Goal: Transaction & Acquisition: Purchase product/service

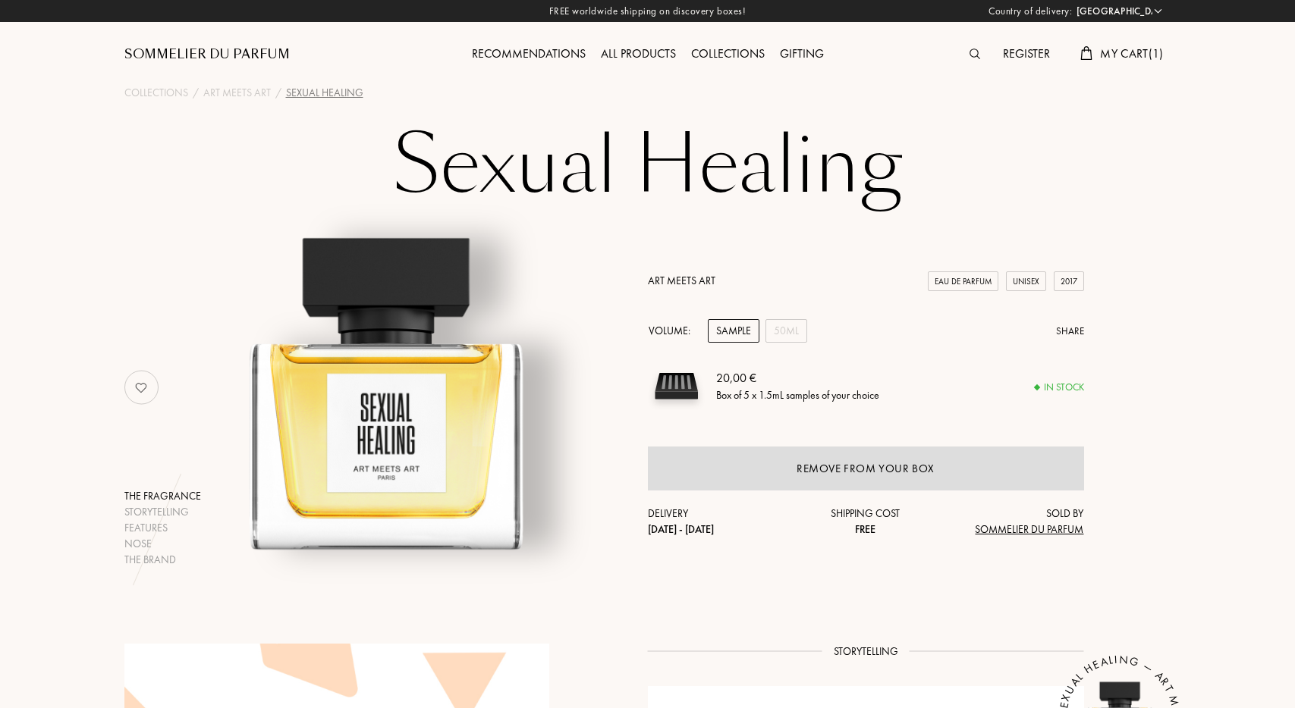
select select "PT"
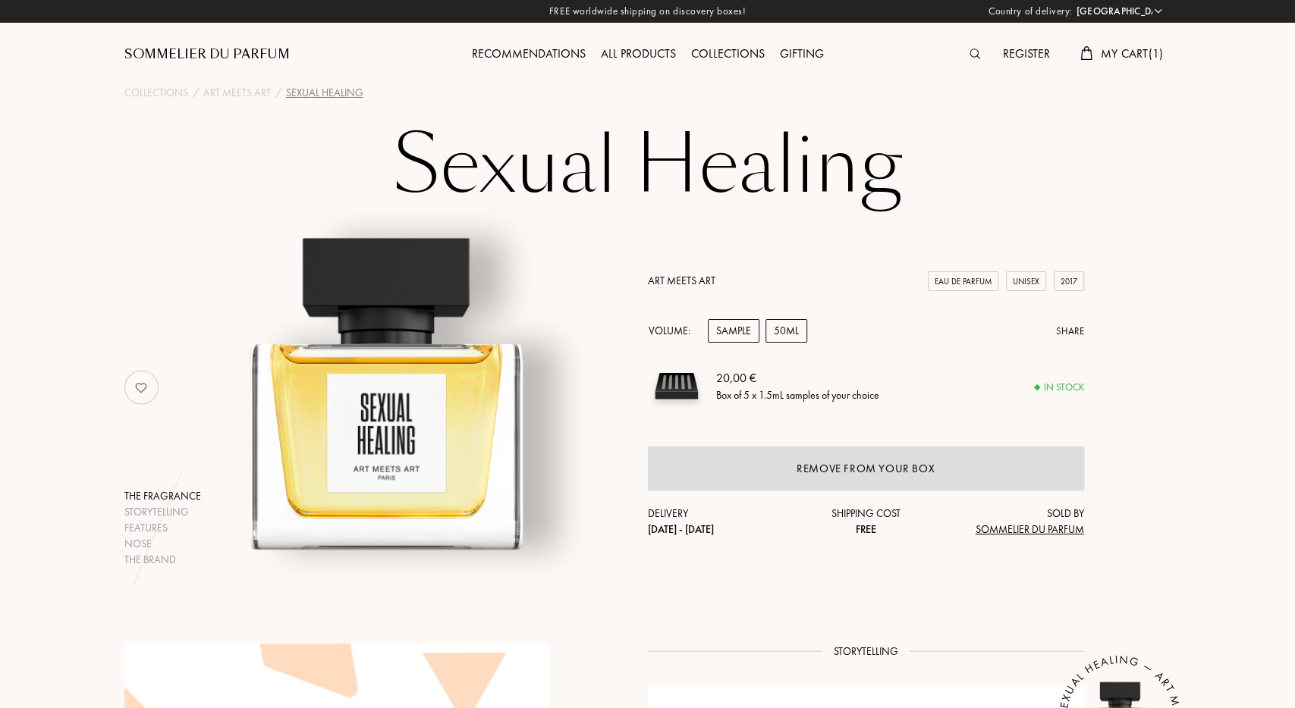
click at [797, 331] on div "50mL" at bounding box center [786, 331] width 42 height 24
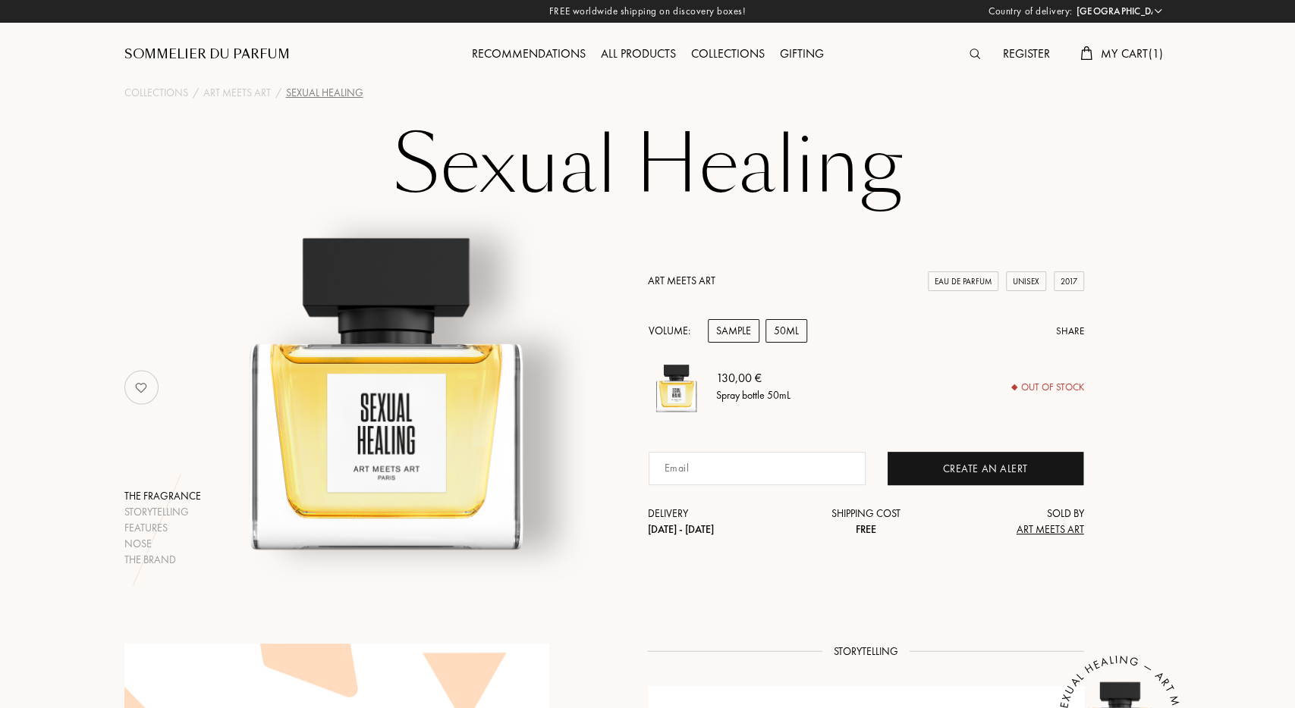
click at [746, 334] on div "Sample" at bounding box center [734, 331] width 52 height 24
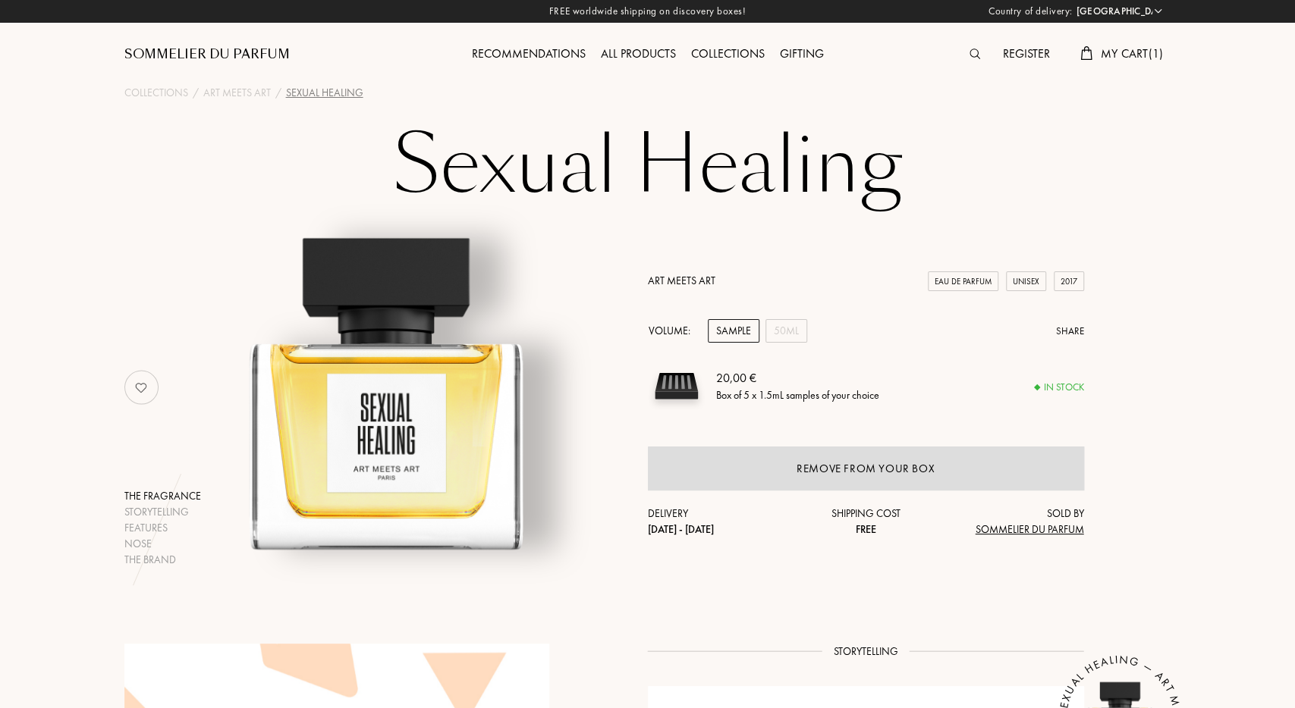
click at [1113, 52] on span "My Cart ( 1 )" at bounding box center [1131, 54] width 63 height 16
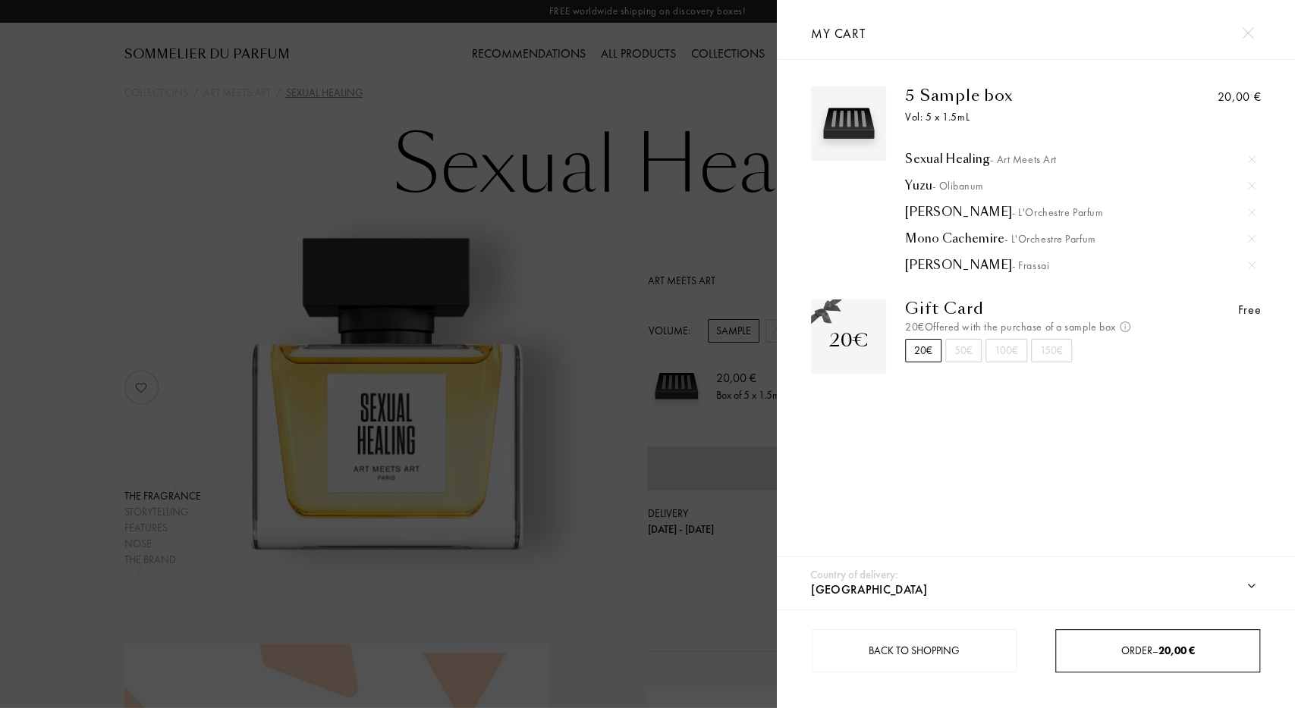
click at [1135, 633] on div "Order – 20,00 €" at bounding box center [1157, 651] width 205 height 43
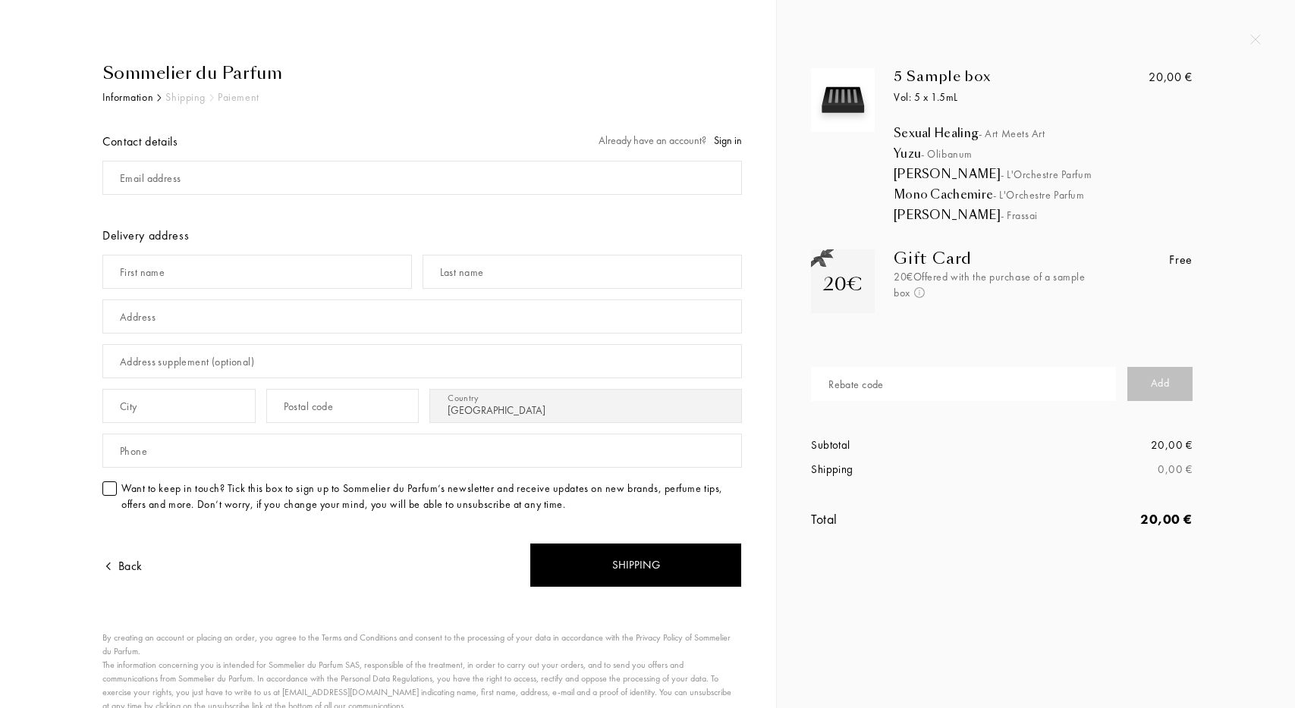
select select "PT"
click at [297, 184] on input "mail" at bounding box center [421, 178] width 639 height 34
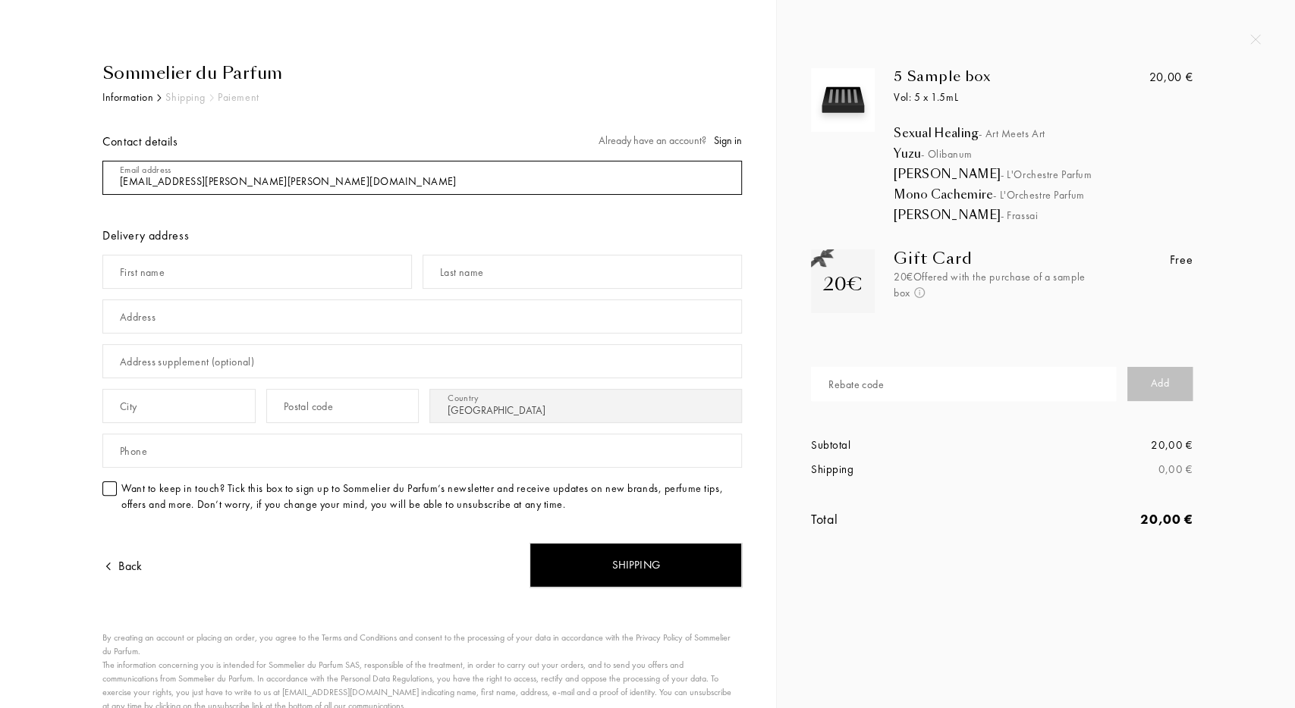
type input "[EMAIL_ADDRESS][PERSON_NAME][PERSON_NAME][DOMAIN_NAME]"
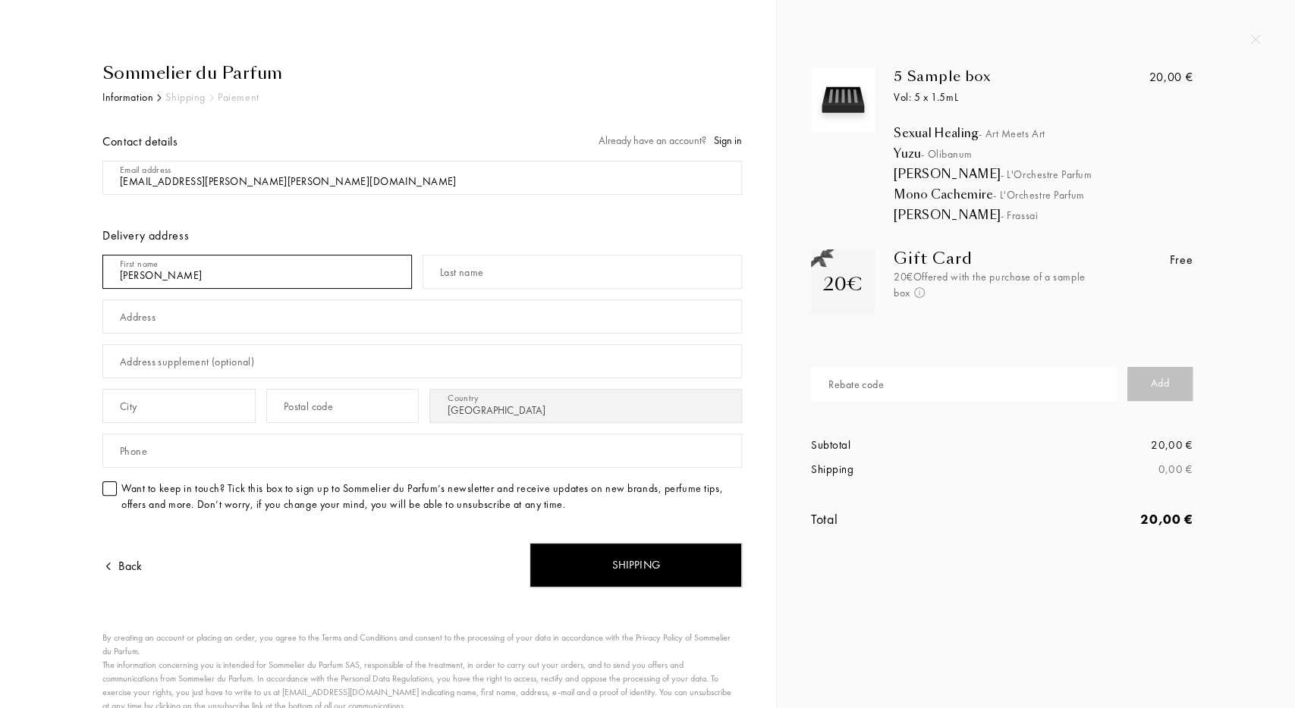
type input "Filipe"
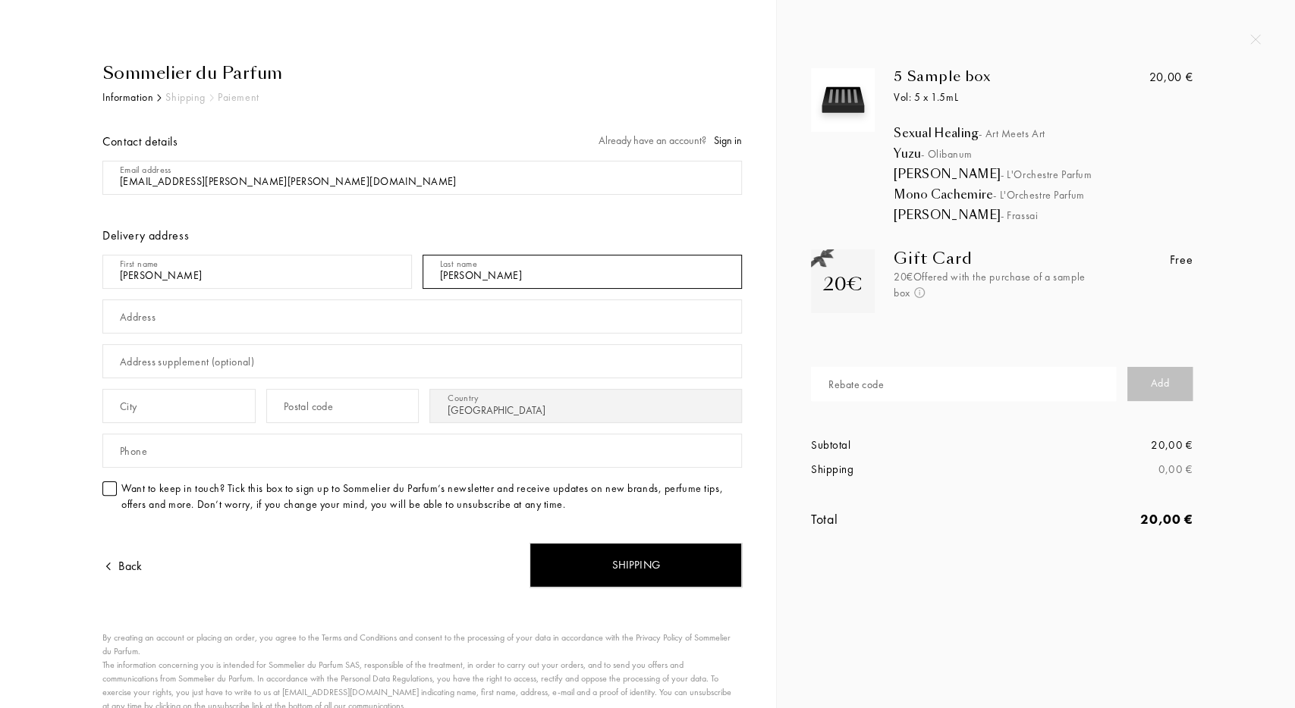
type input "Lopes"
type input "[STREET_ADDRESS]"
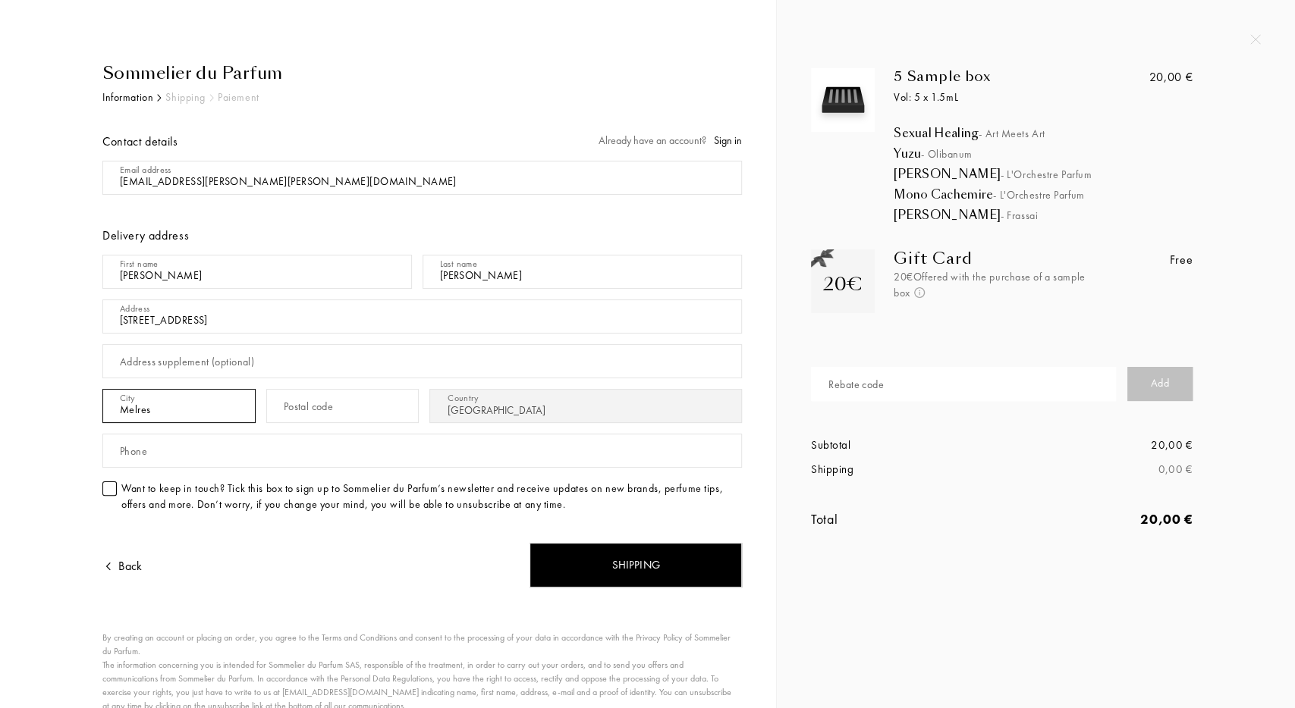
type input "Melres"
type input "4515-468"
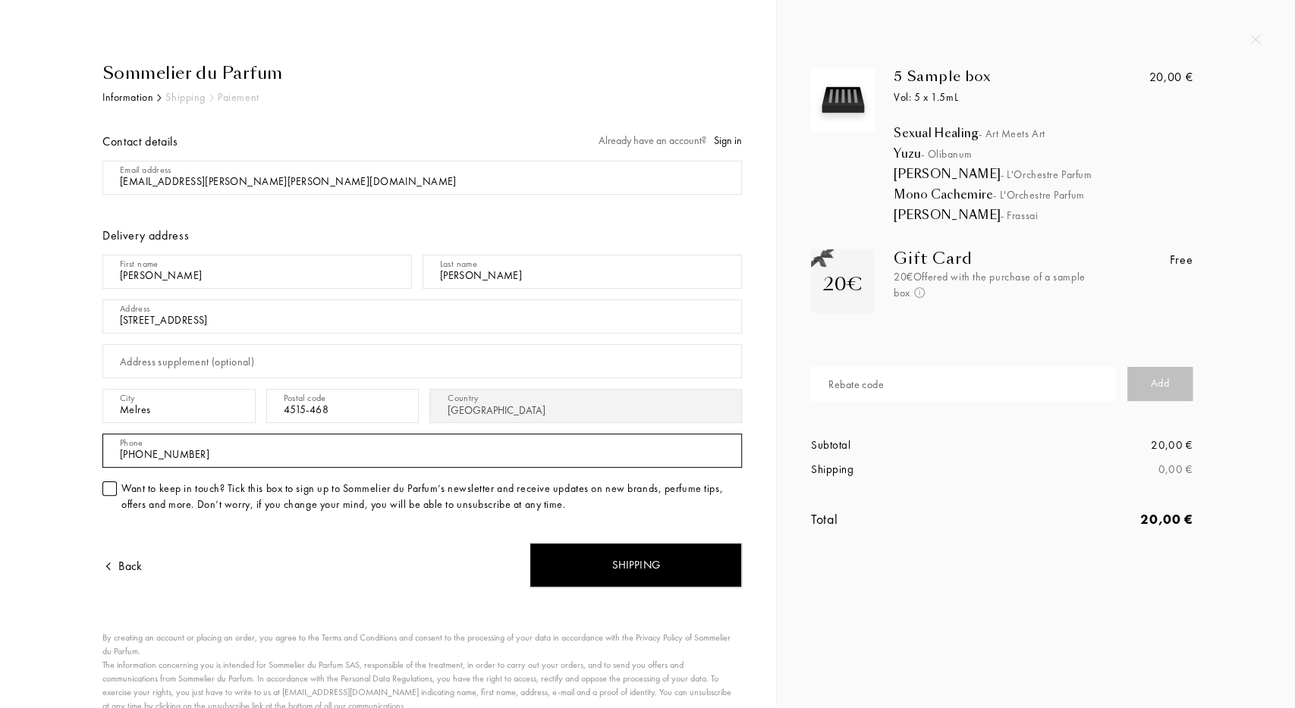
type input "+351910250127"
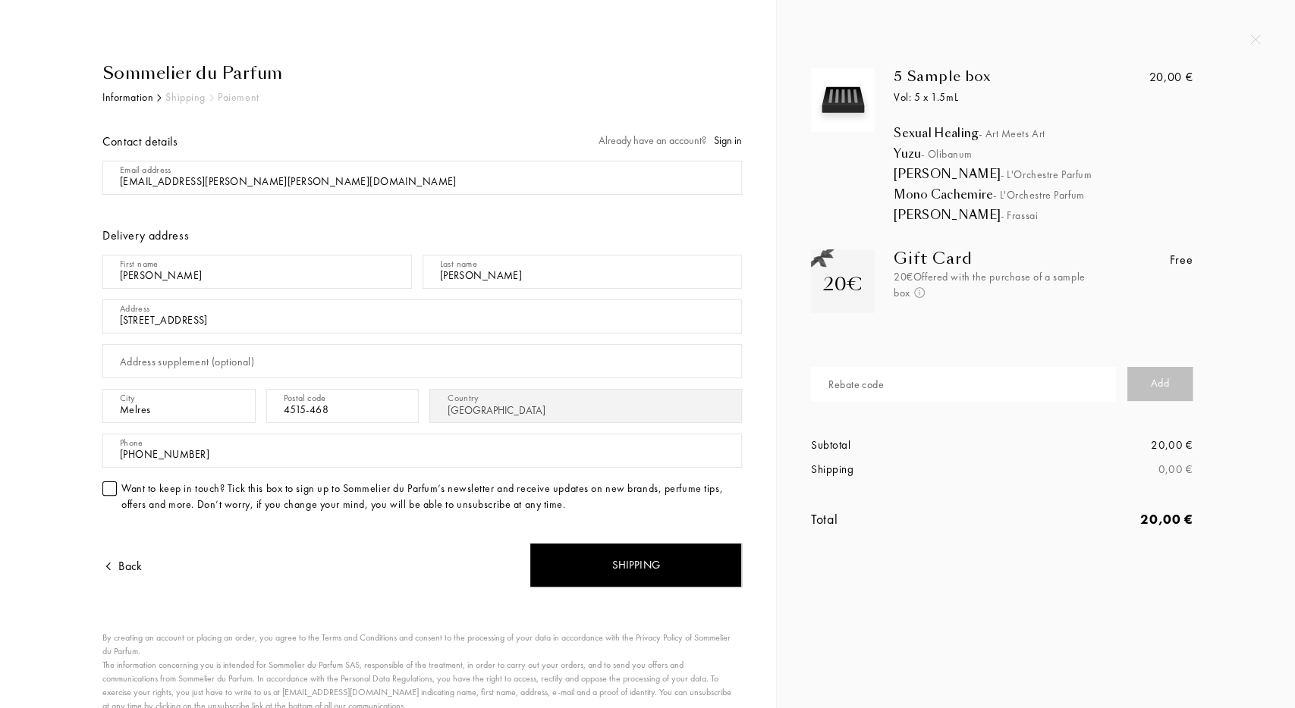
click at [108, 488] on div at bounding box center [109, 489] width 14 height 14
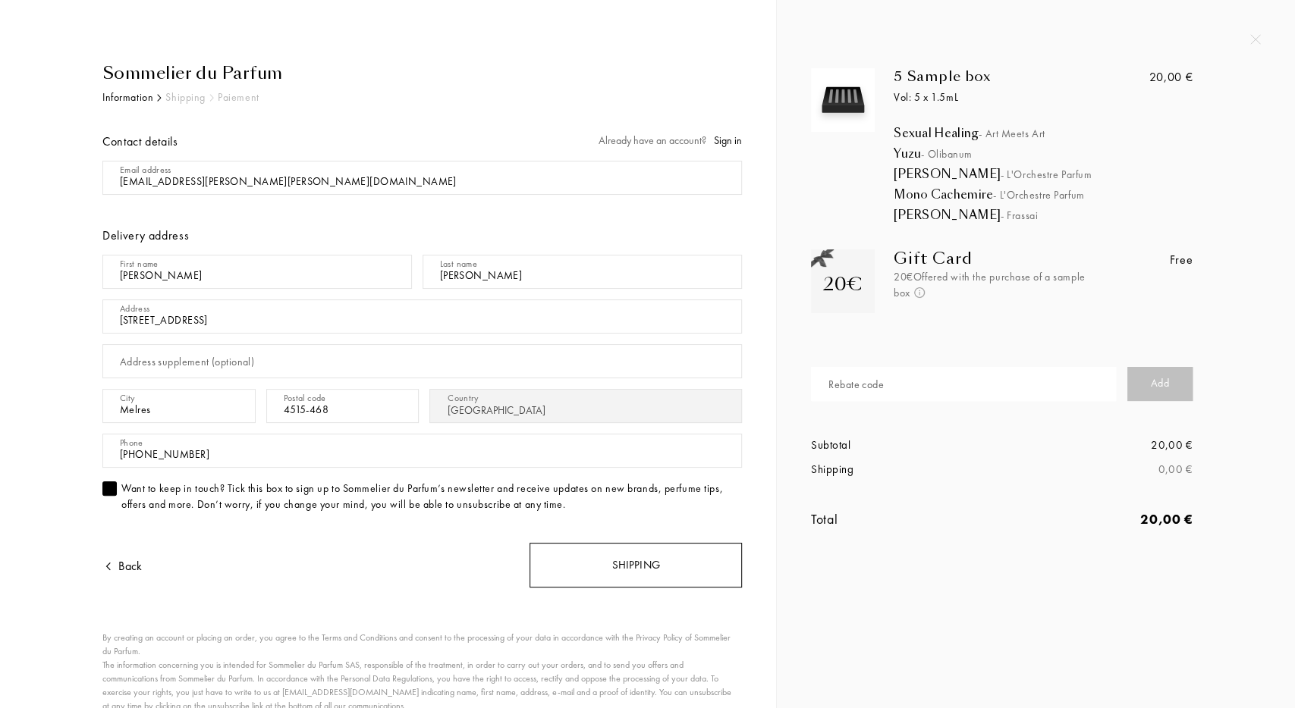
click at [643, 544] on div "Shipping" at bounding box center [635, 565] width 212 height 45
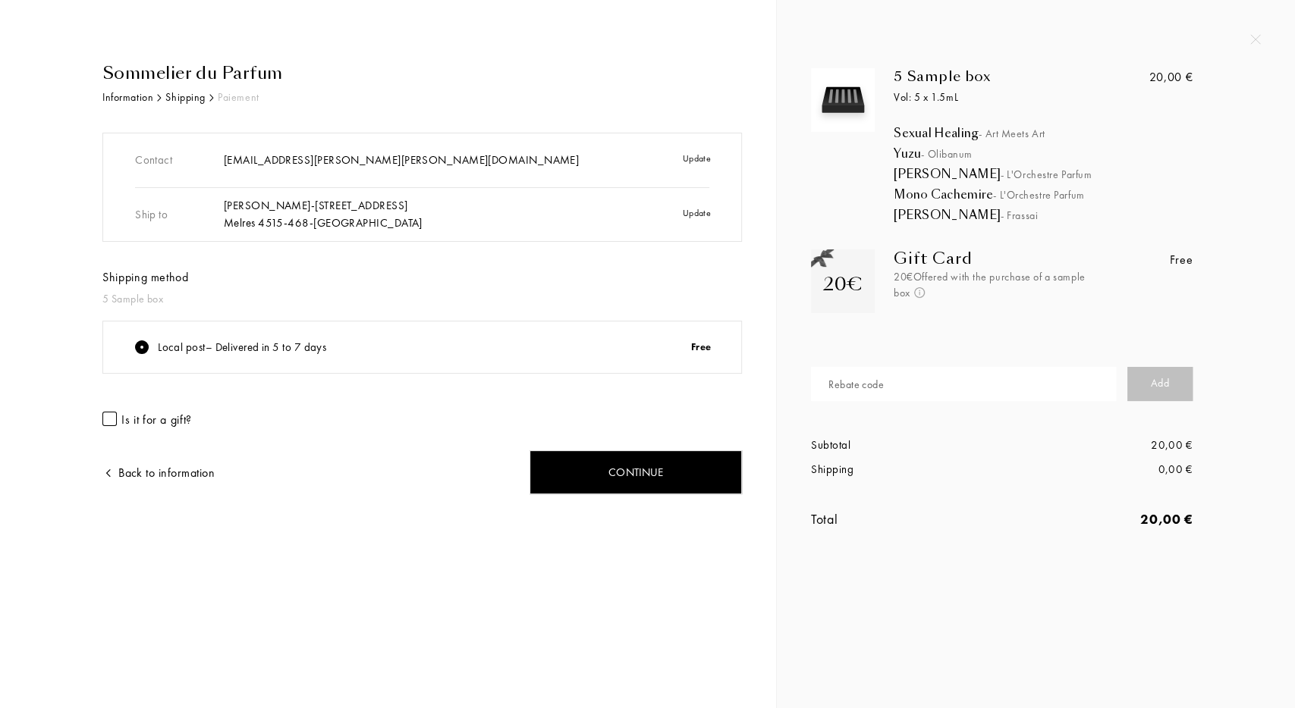
click at [374, 338] on div "Local post – Delivered in 5 to 7 days Free" at bounding box center [422, 348] width 638 height 52
